Goal: Information Seeking & Learning: Learn about a topic

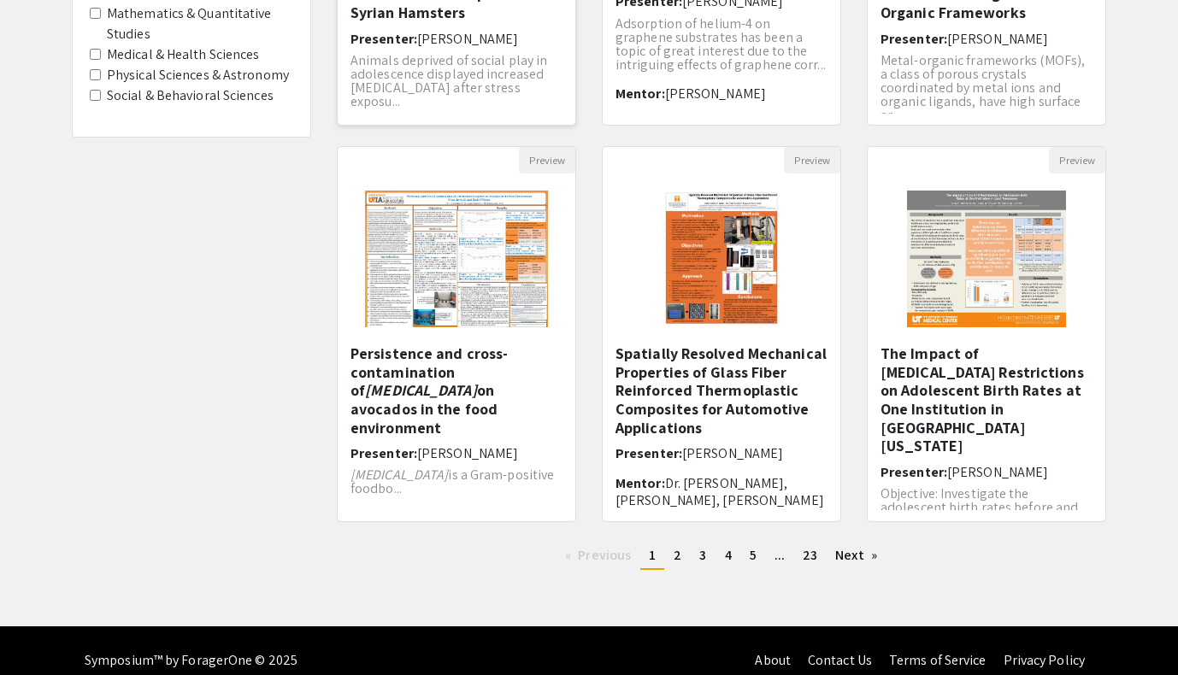
scroll to position [439, 0]
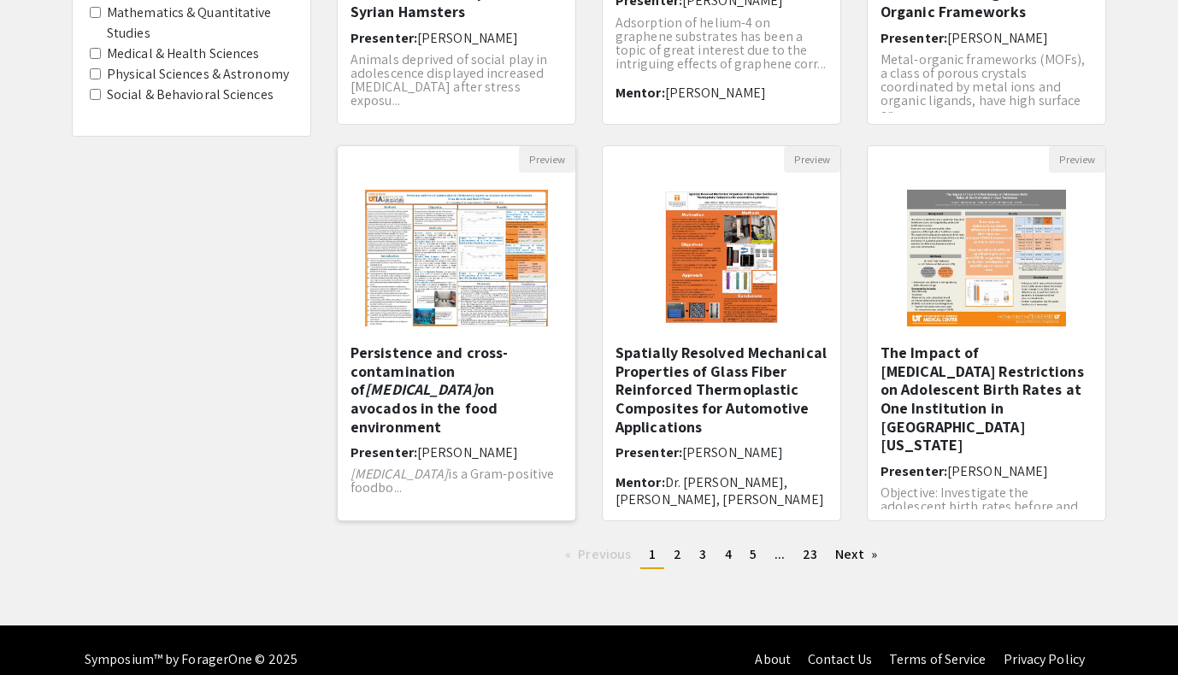
click at [476, 296] on img "Open Presentation <p>Persistence and cross-contamination of&nbsp;<em>Listeria m…" at bounding box center [456, 258] width 216 height 171
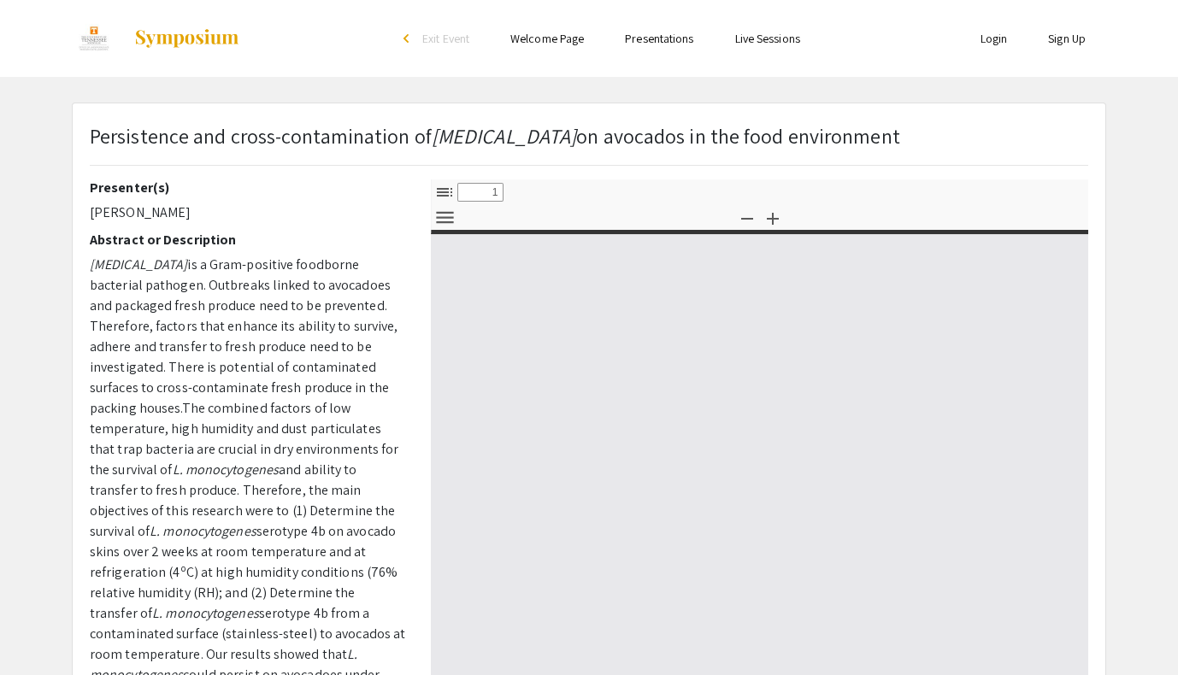
select select "custom"
type input "0"
select select "custom"
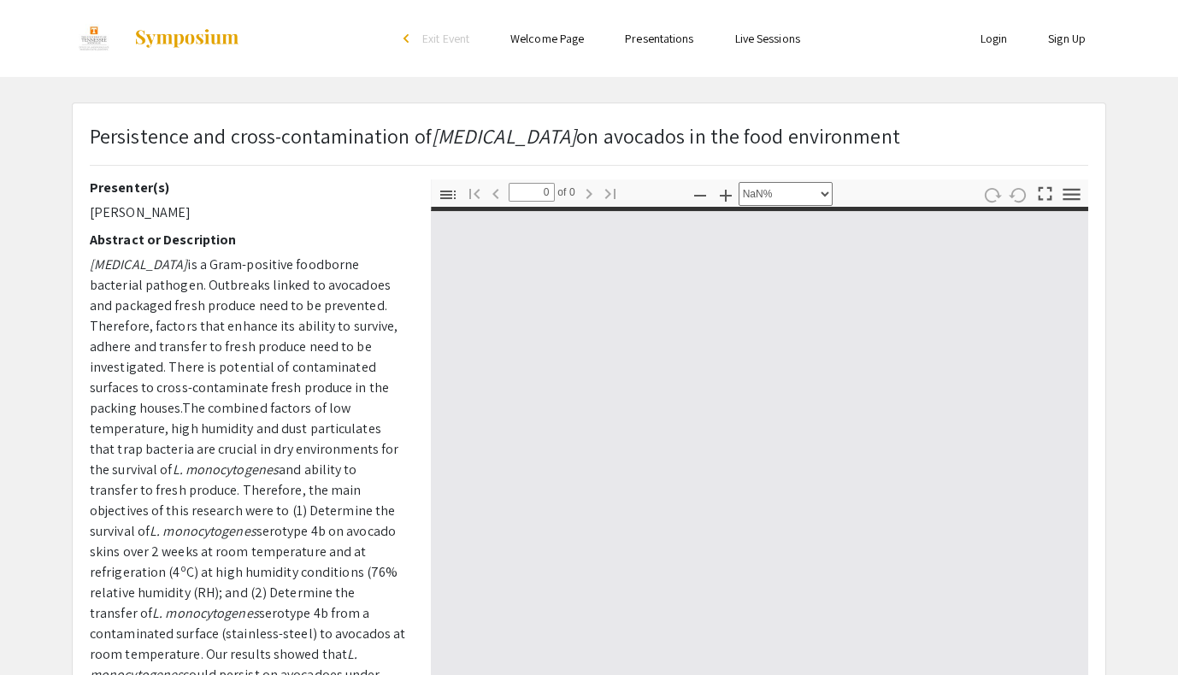
type input "1"
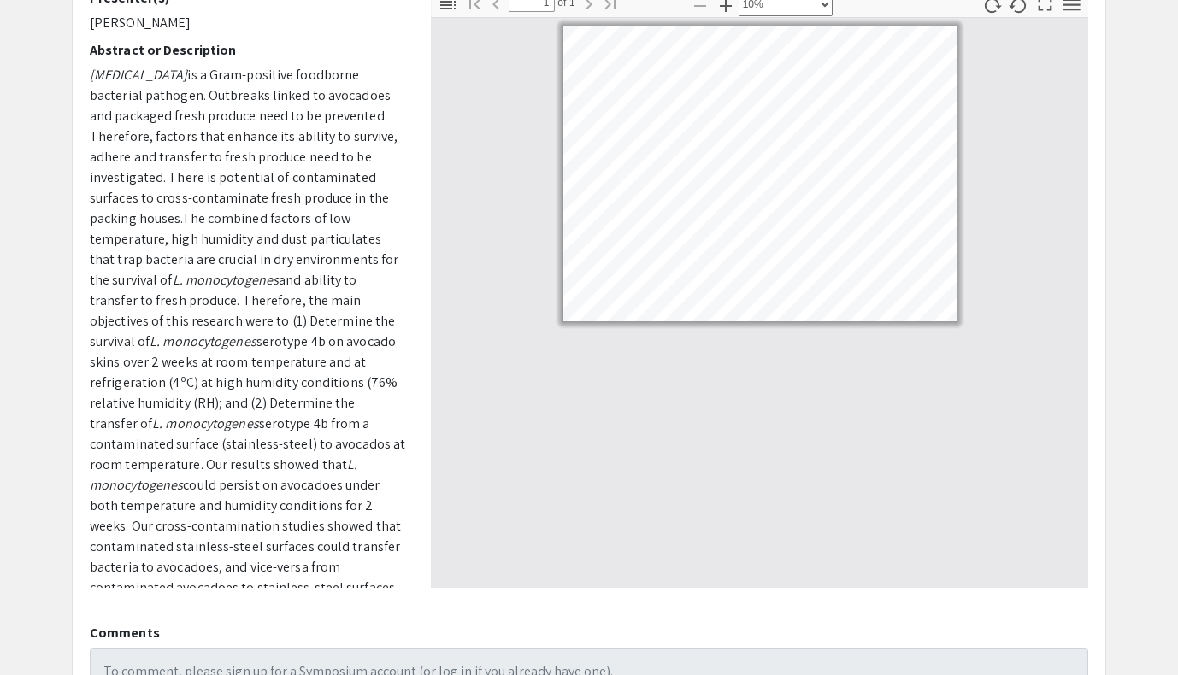
scroll to position [170, 0]
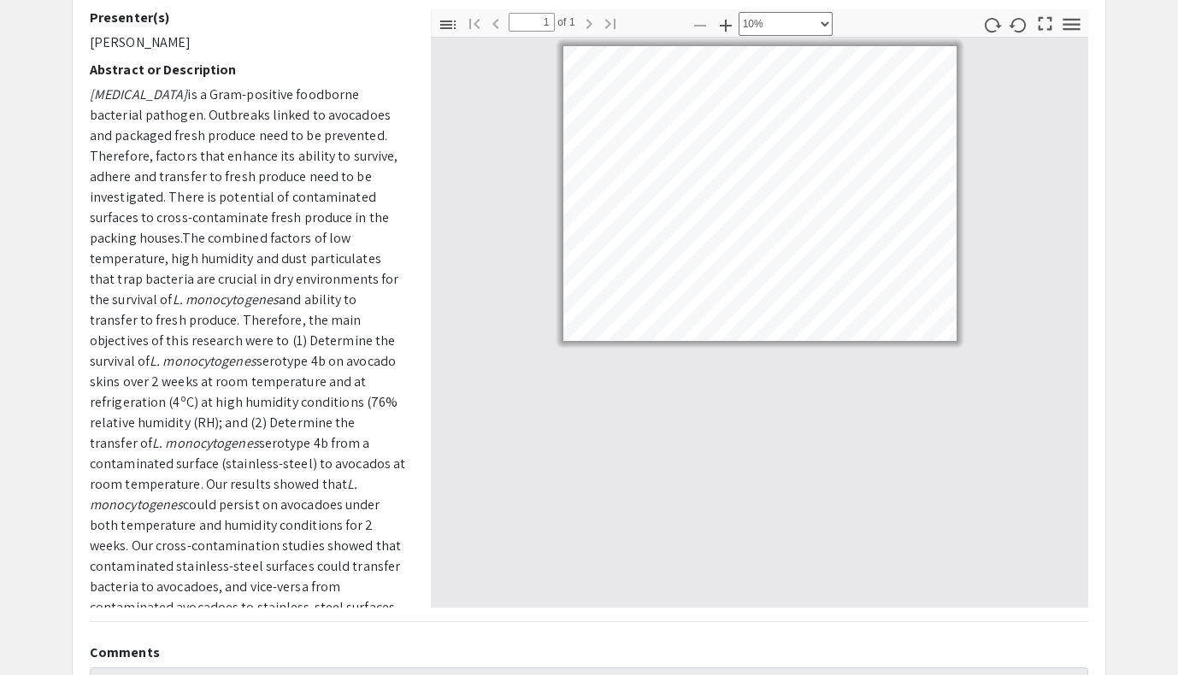
select select "custom"
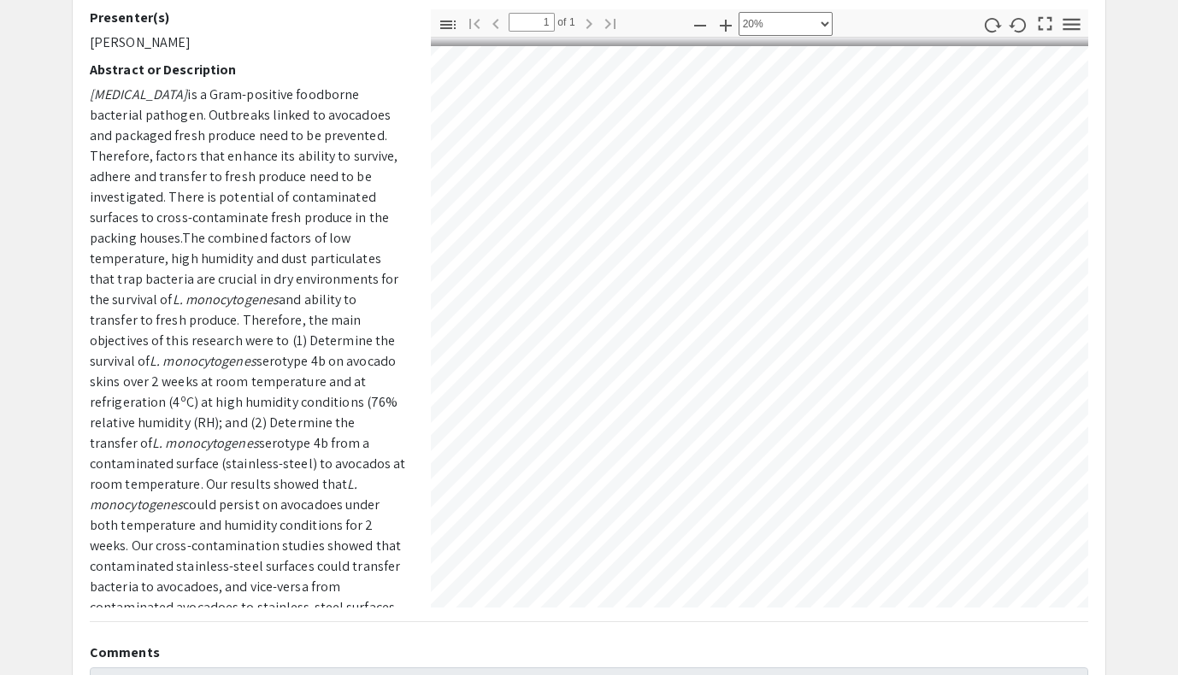
scroll to position [0, 145]
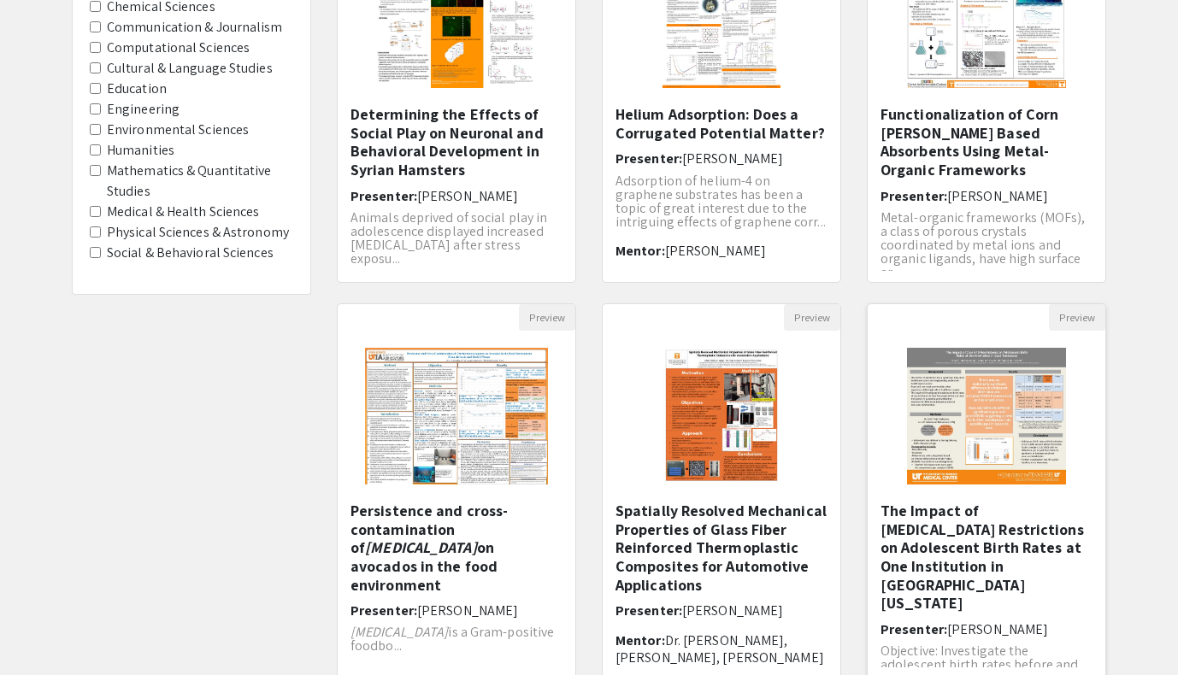
scroll to position [294, 0]
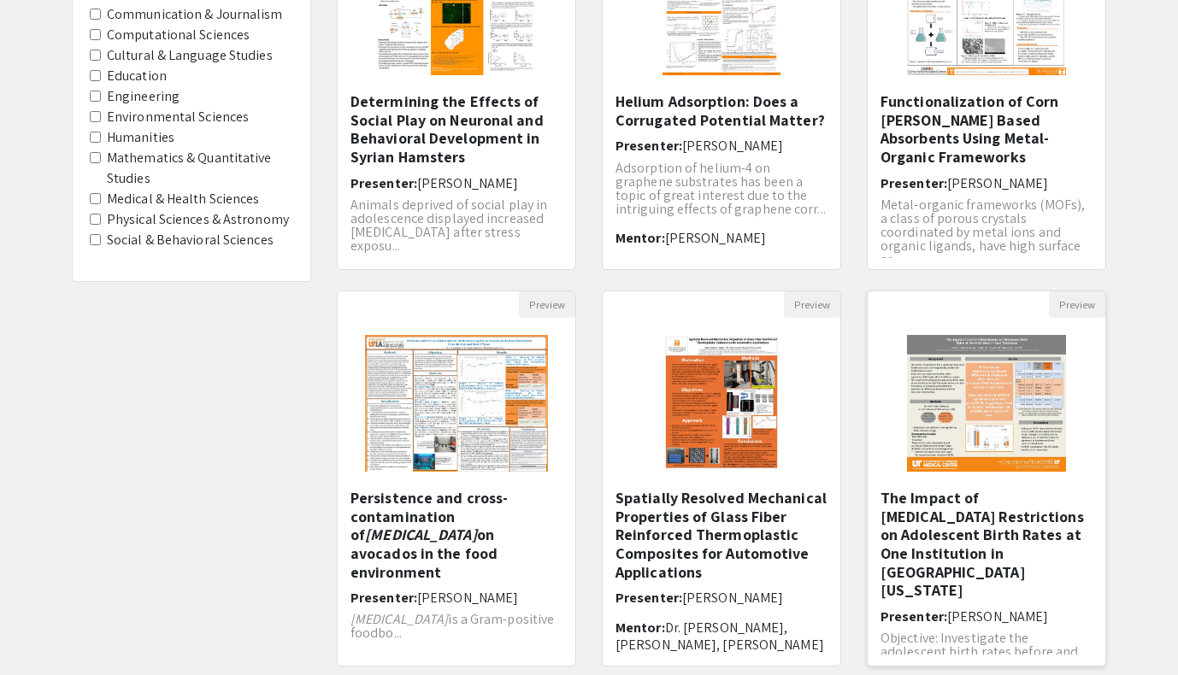
click at [1009, 374] on img "Open Presentation <p>The Impact of Covid-19 Restrictions on Adolescent Birth Ra…" at bounding box center [987, 403] width 194 height 171
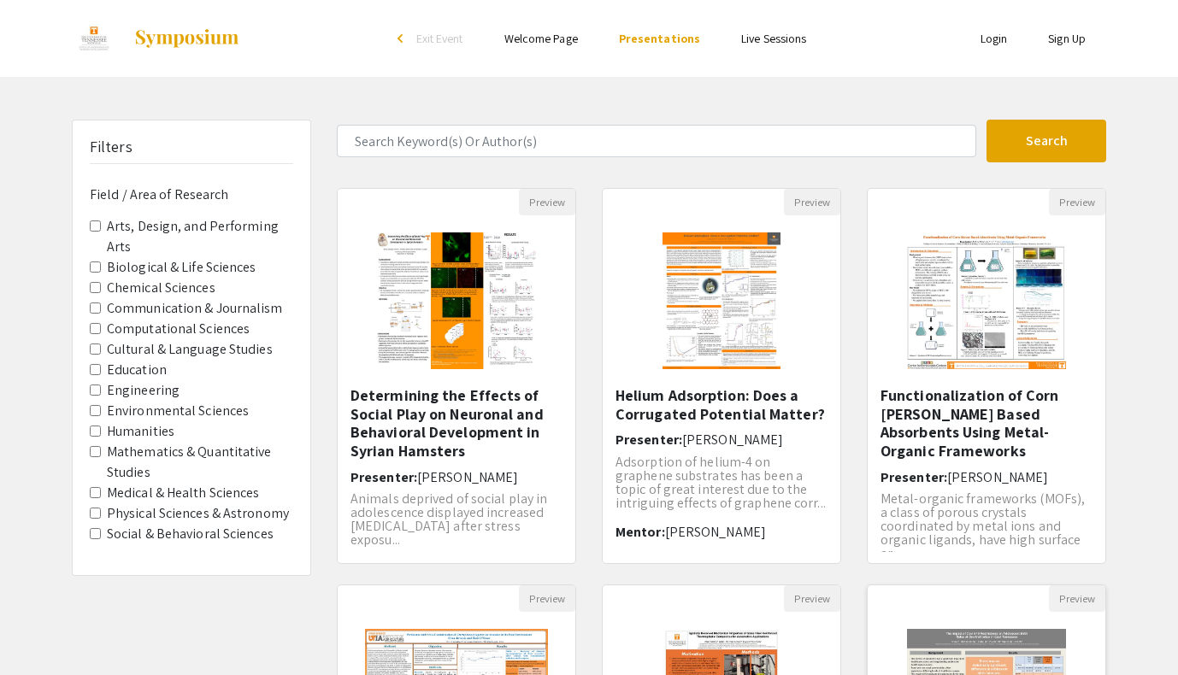
select select "custom"
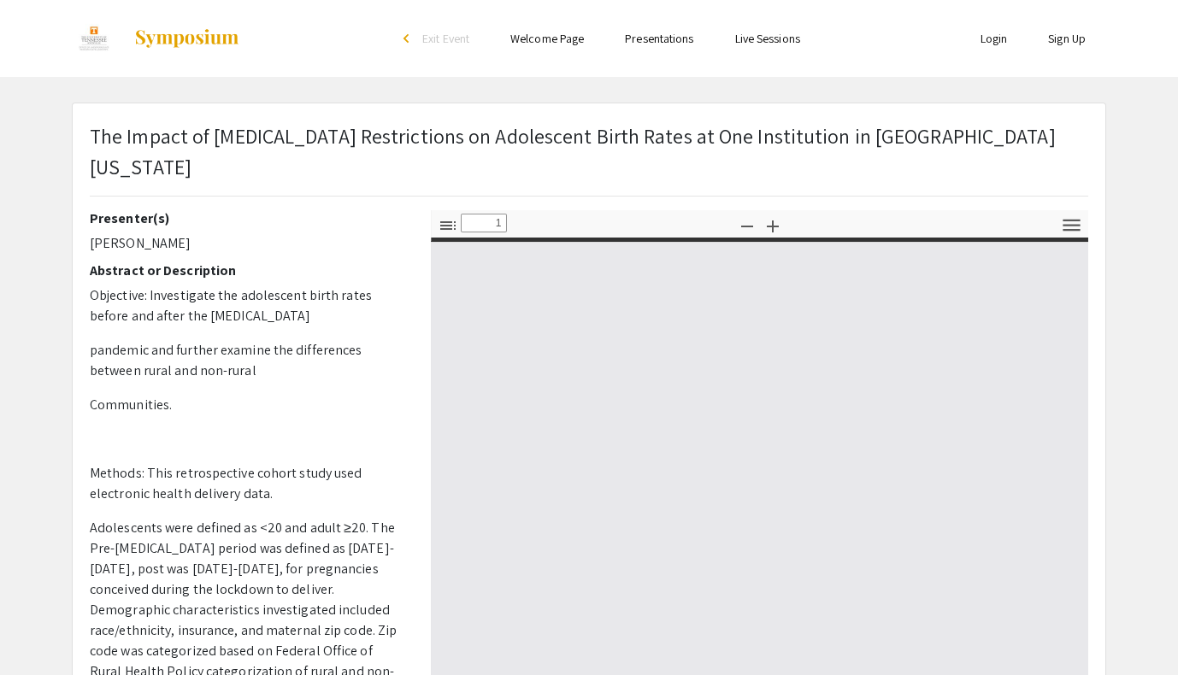
type input "0"
select select "custom"
type input "1"
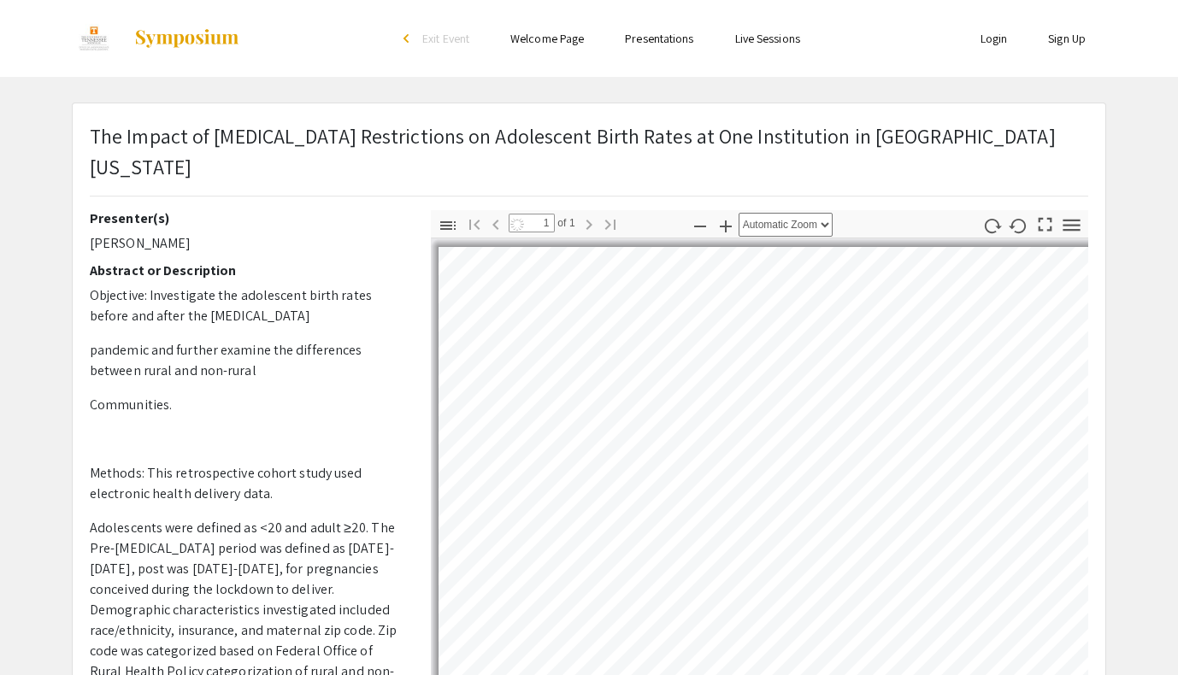
select select "auto"
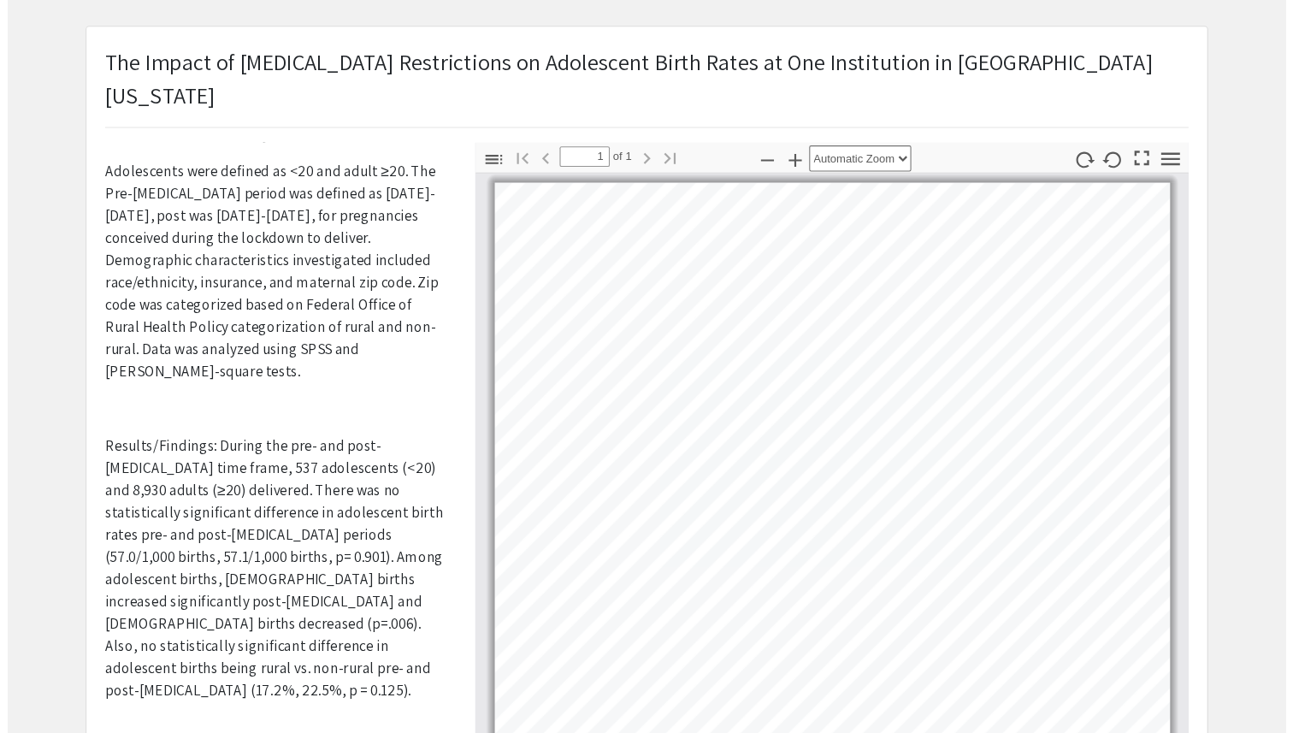
scroll to position [292, 0]
